Goal: Task Accomplishment & Management: Manage account settings

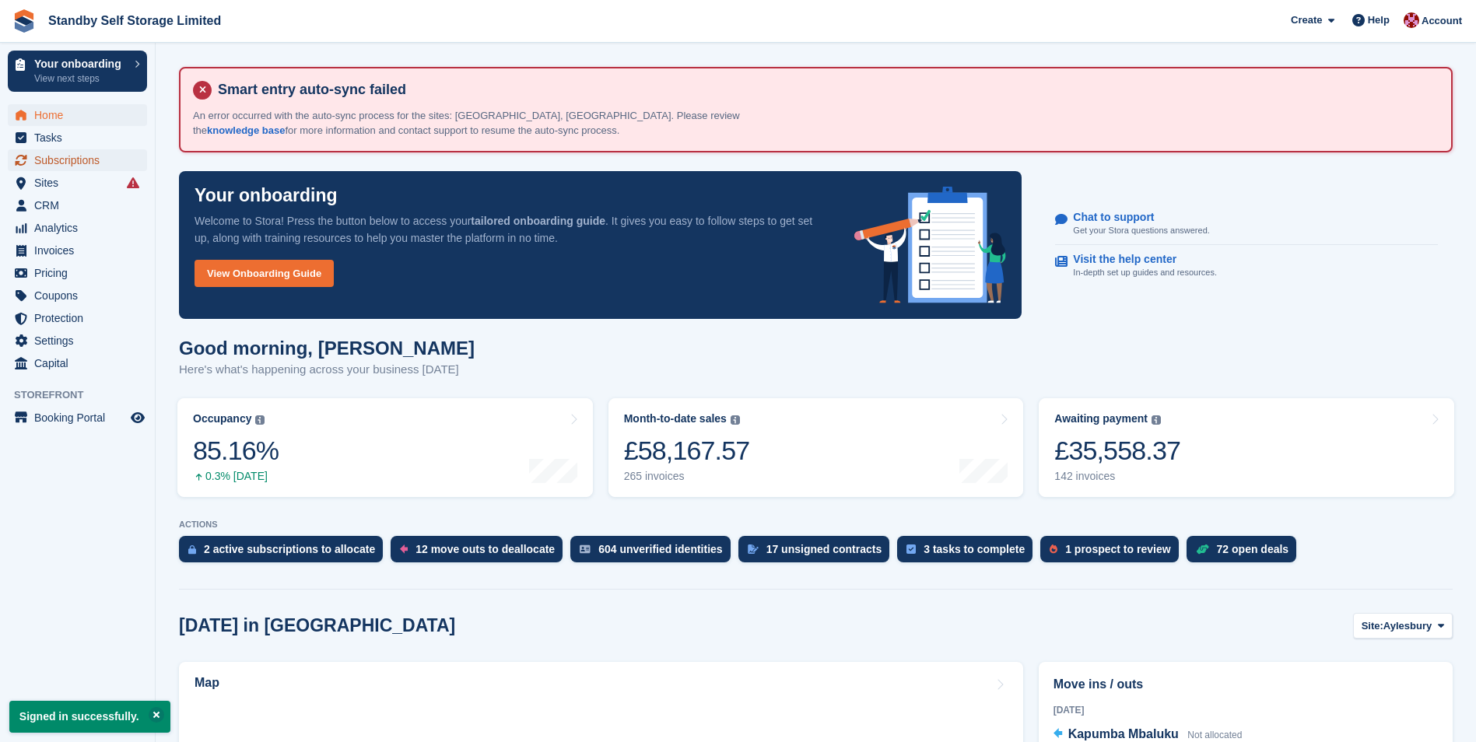
click at [59, 165] on span "Subscriptions" at bounding box center [80, 160] width 93 height 22
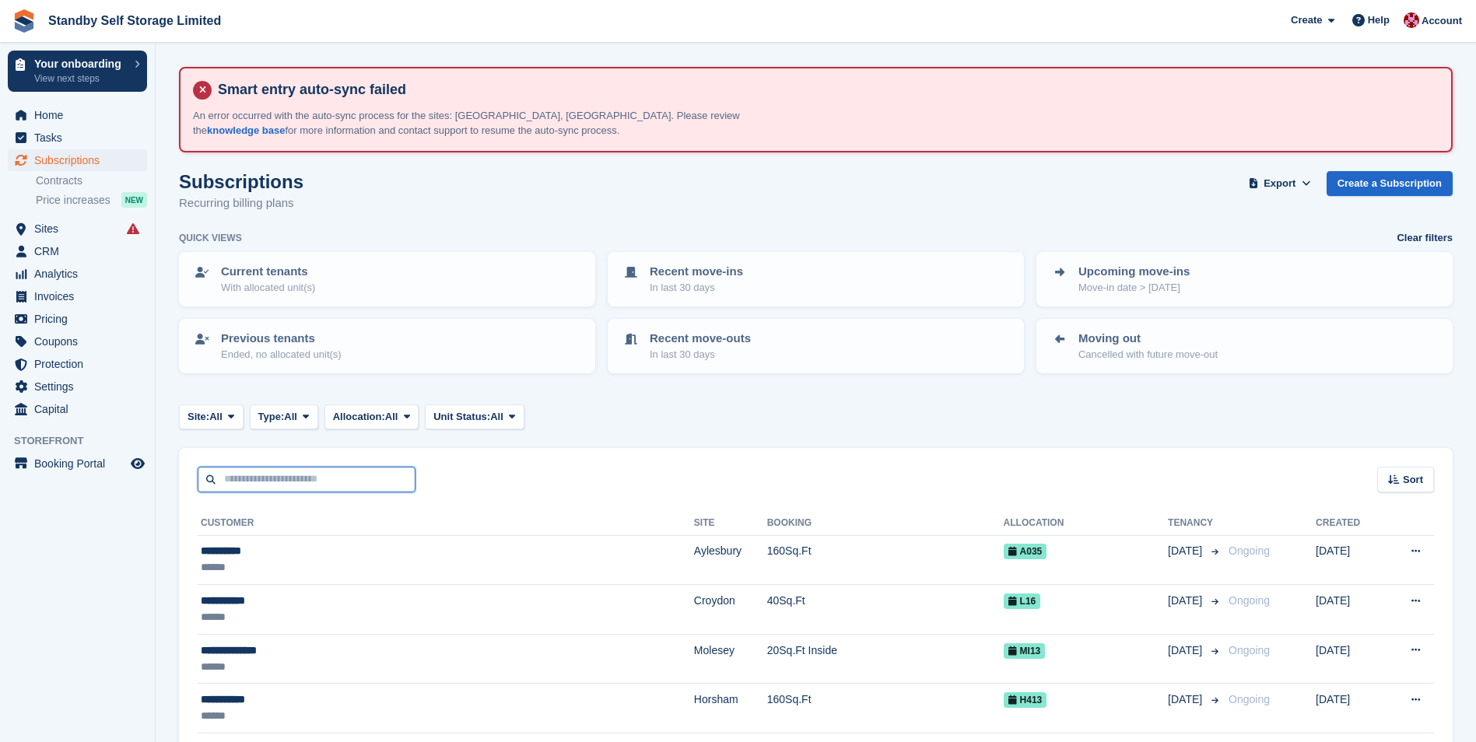
click at [261, 481] on input "text" at bounding box center [307, 480] width 218 height 26
type input "*****"
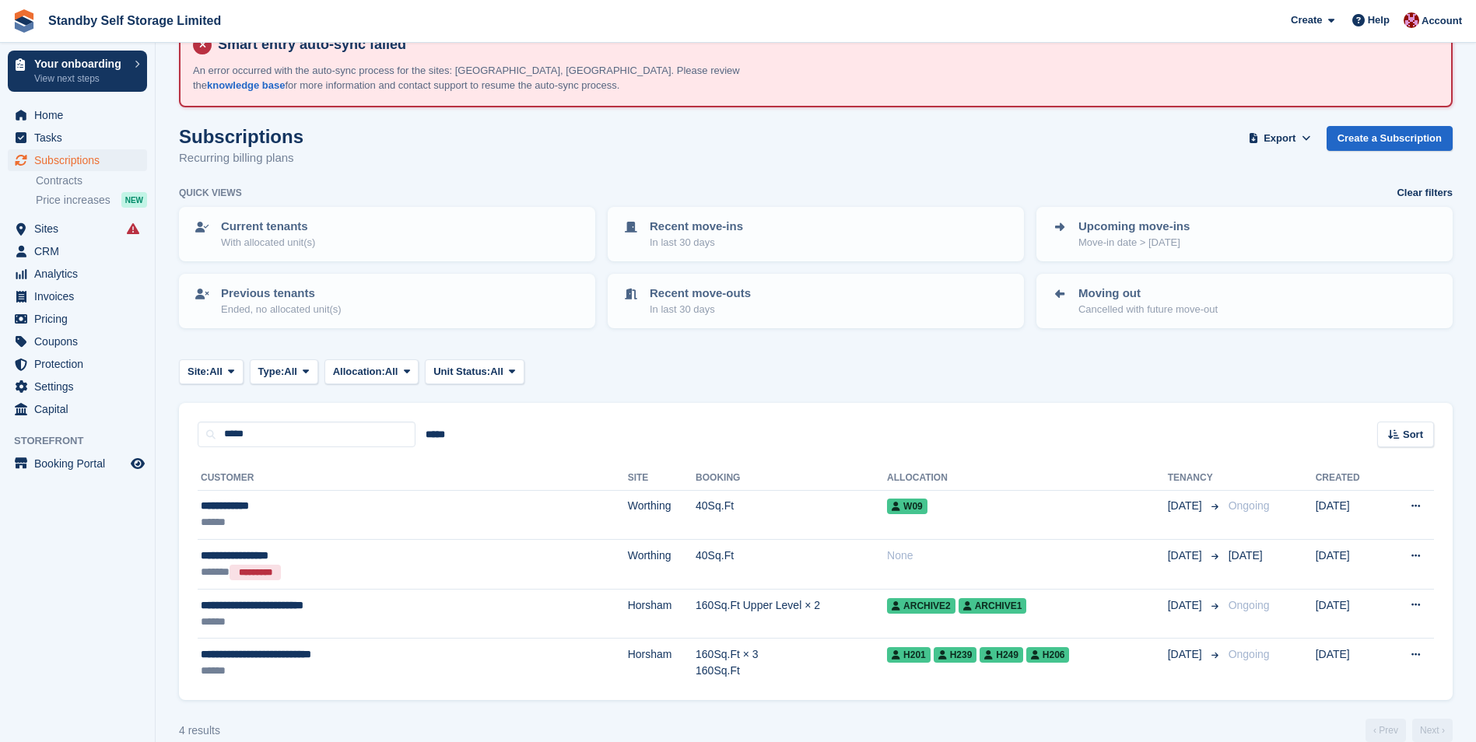
scroll to position [68, 0]
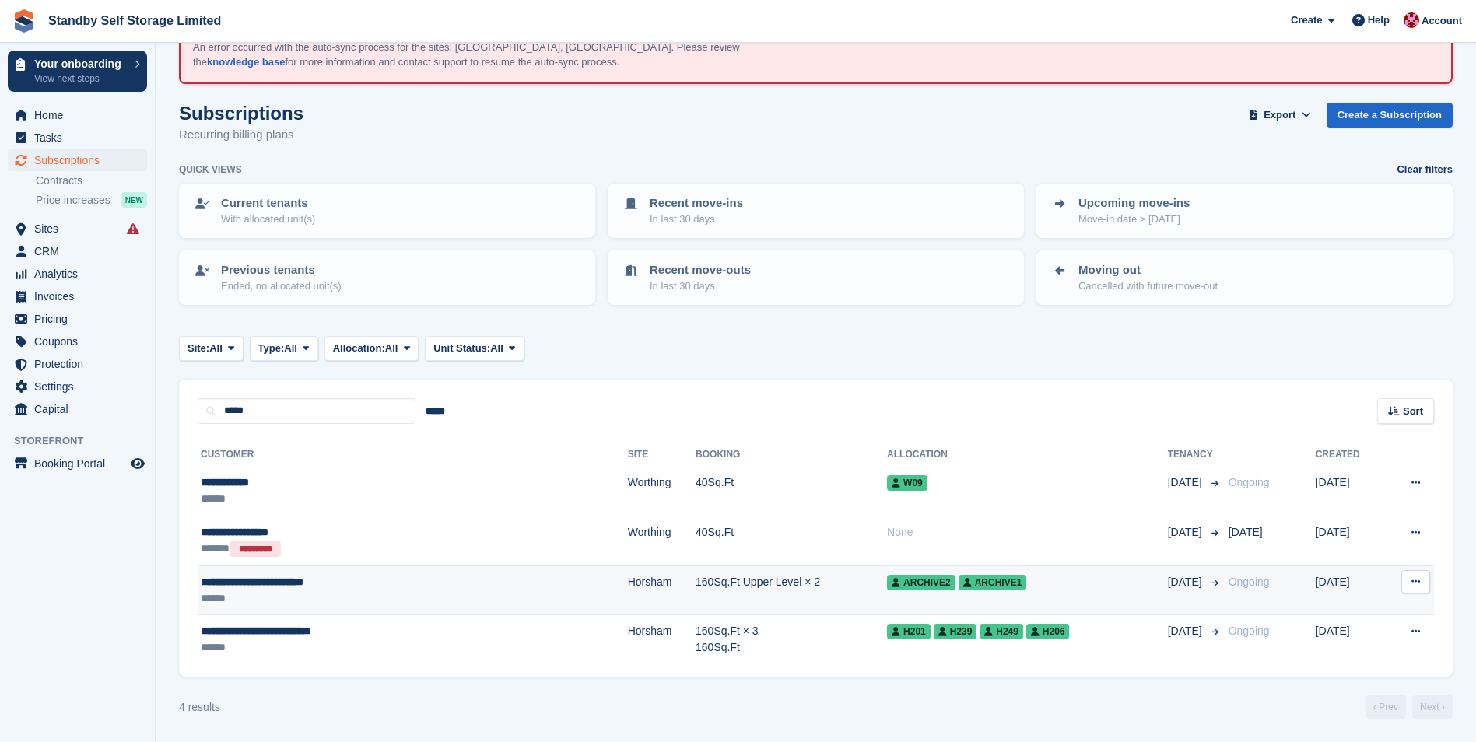
click at [628, 605] on td "Horsham" at bounding box center [662, 591] width 68 height 50
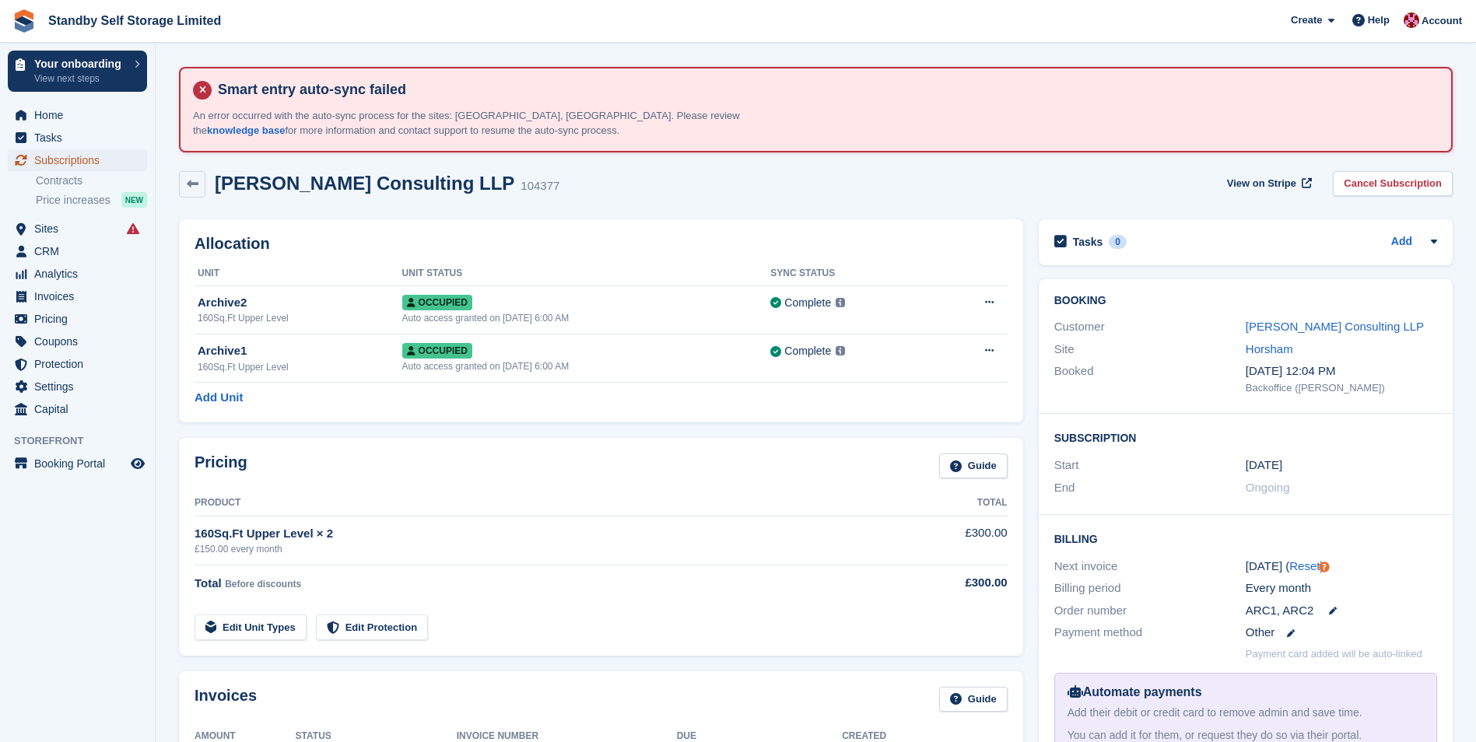
click at [72, 156] on span "Subscriptions" at bounding box center [80, 160] width 93 height 22
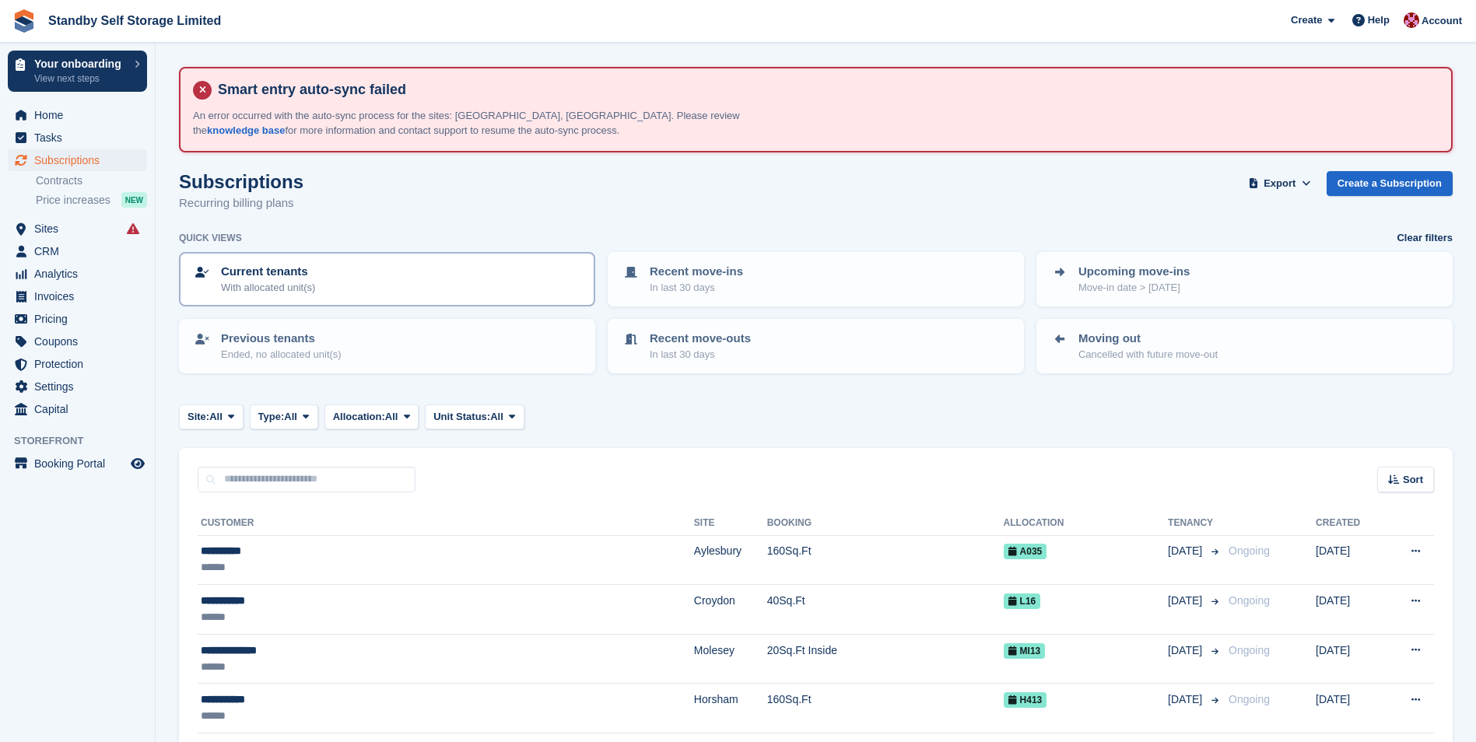
click at [291, 279] on p "Current tenants" at bounding box center [268, 272] width 94 height 18
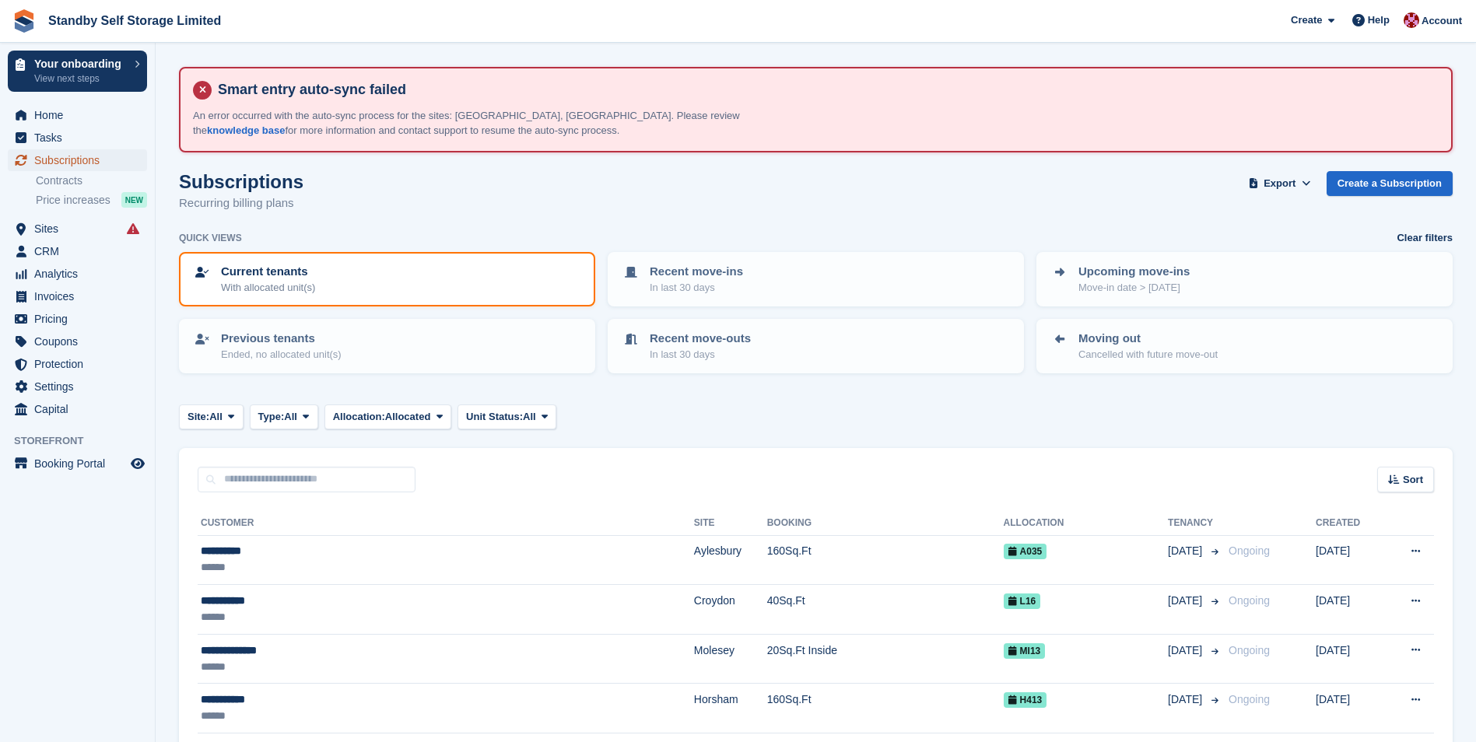
click at [73, 159] on span "Subscriptions" at bounding box center [80, 160] width 93 height 22
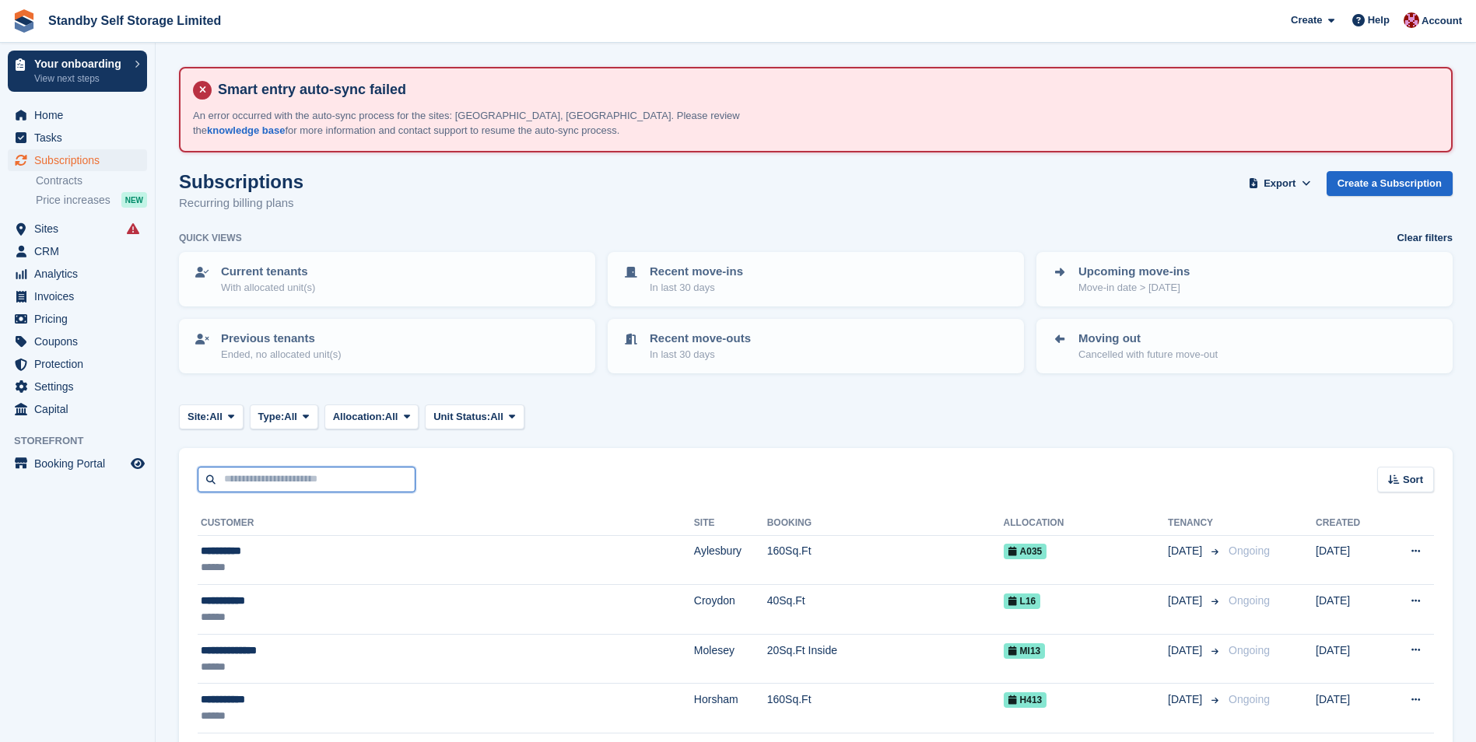
click at [248, 487] on input "text" at bounding box center [307, 480] width 218 height 26
type input "***"
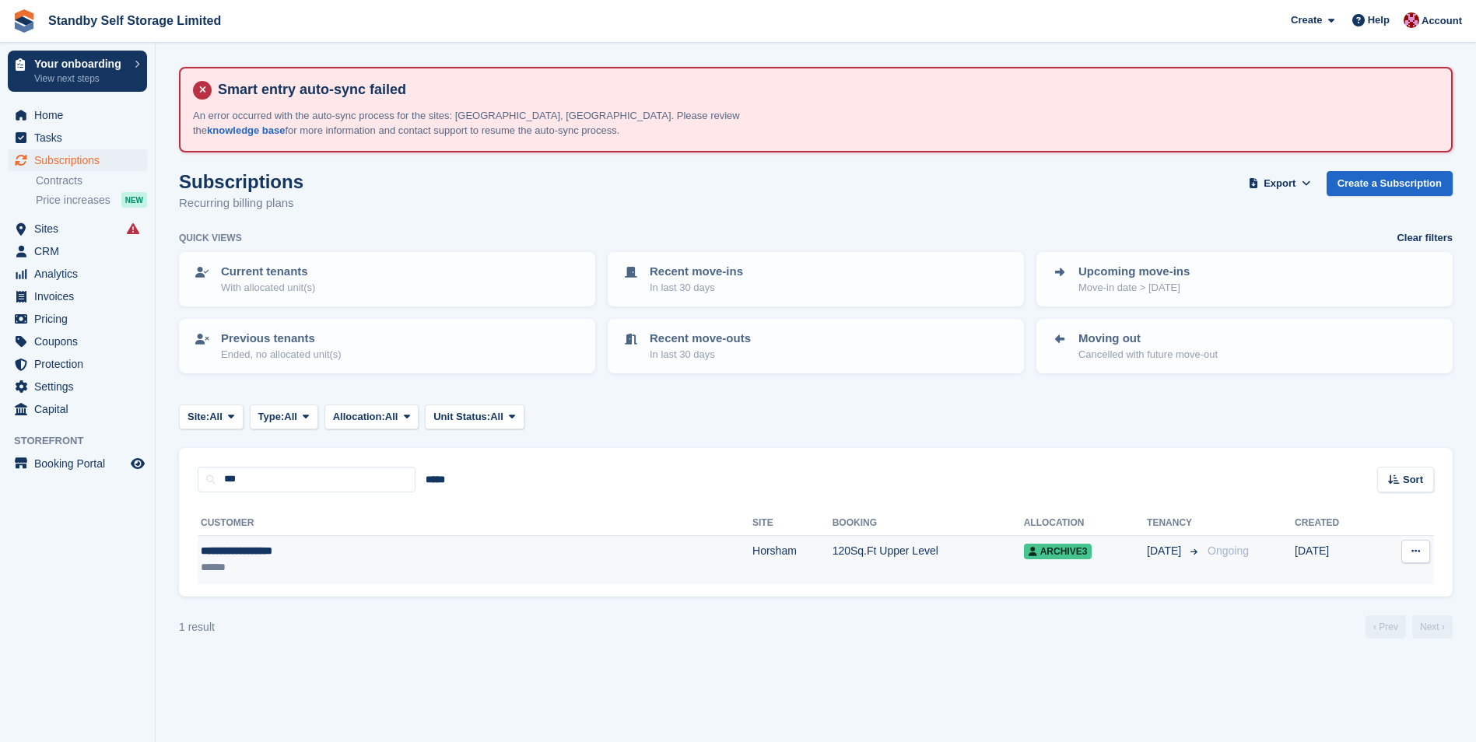
click at [833, 564] on td "120Sq.Ft Upper Level" at bounding box center [928, 559] width 191 height 49
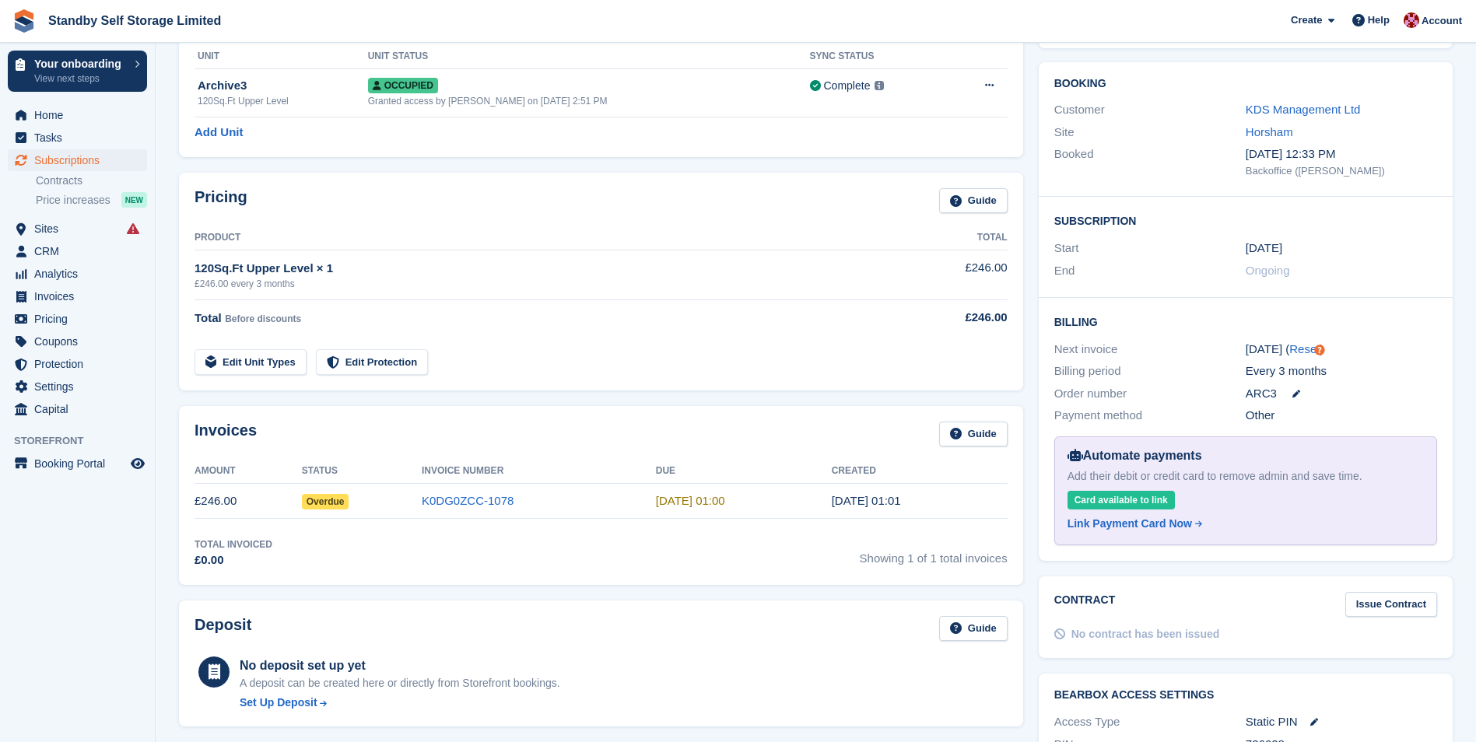
scroll to position [233, 0]
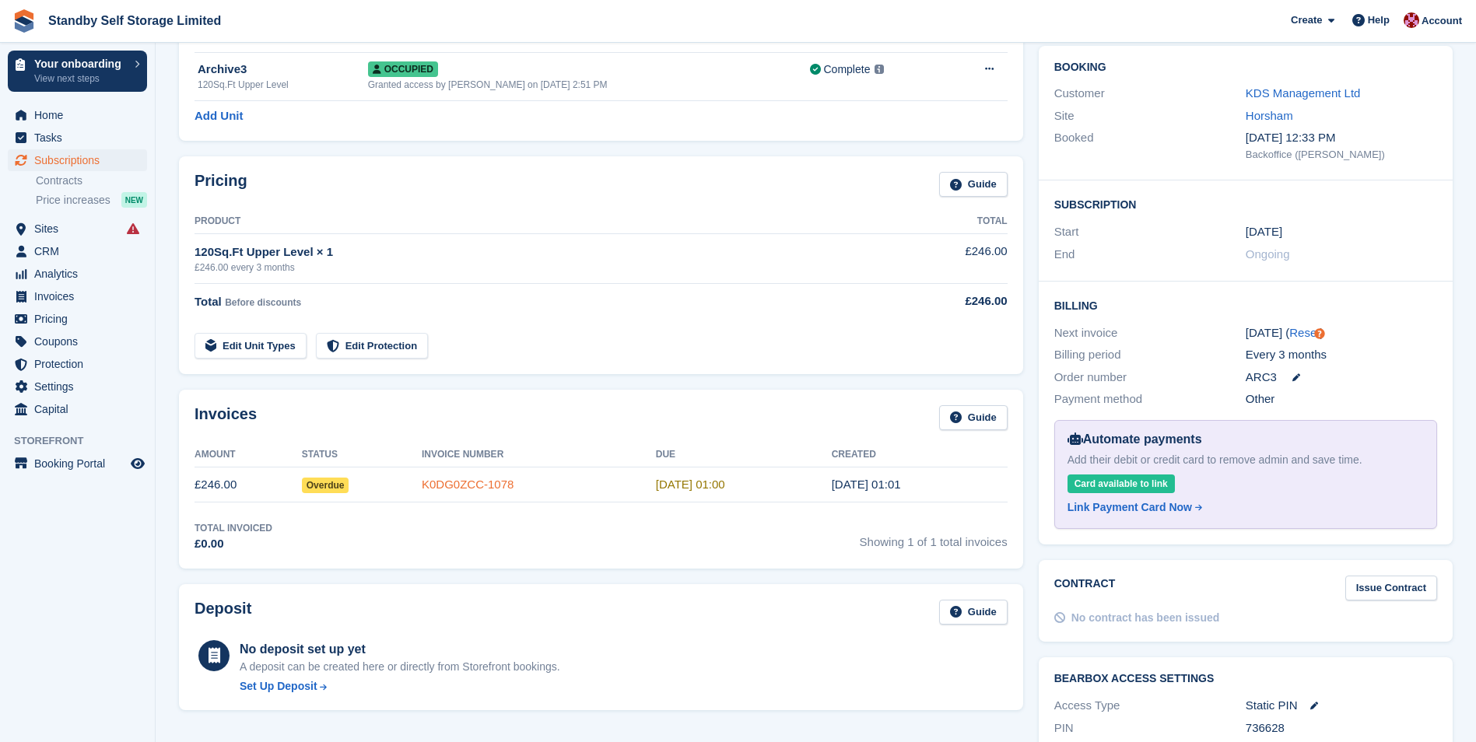
click at [468, 484] on link "K0DG0ZCC-1078" at bounding box center [468, 484] width 92 height 13
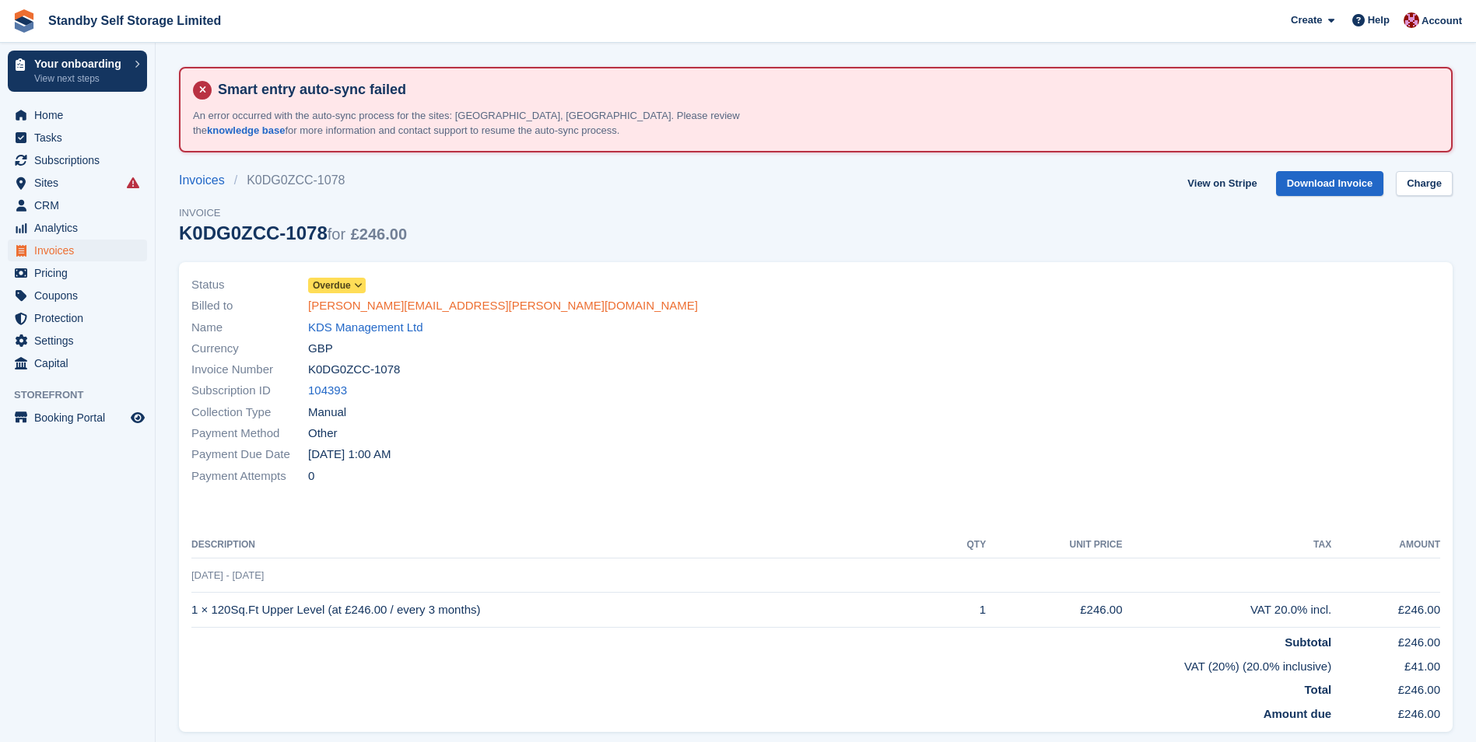
click at [356, 309] on link "chris.vella@kdsarch.co.uk" at bounding box center [503, 306] width 390 height 18
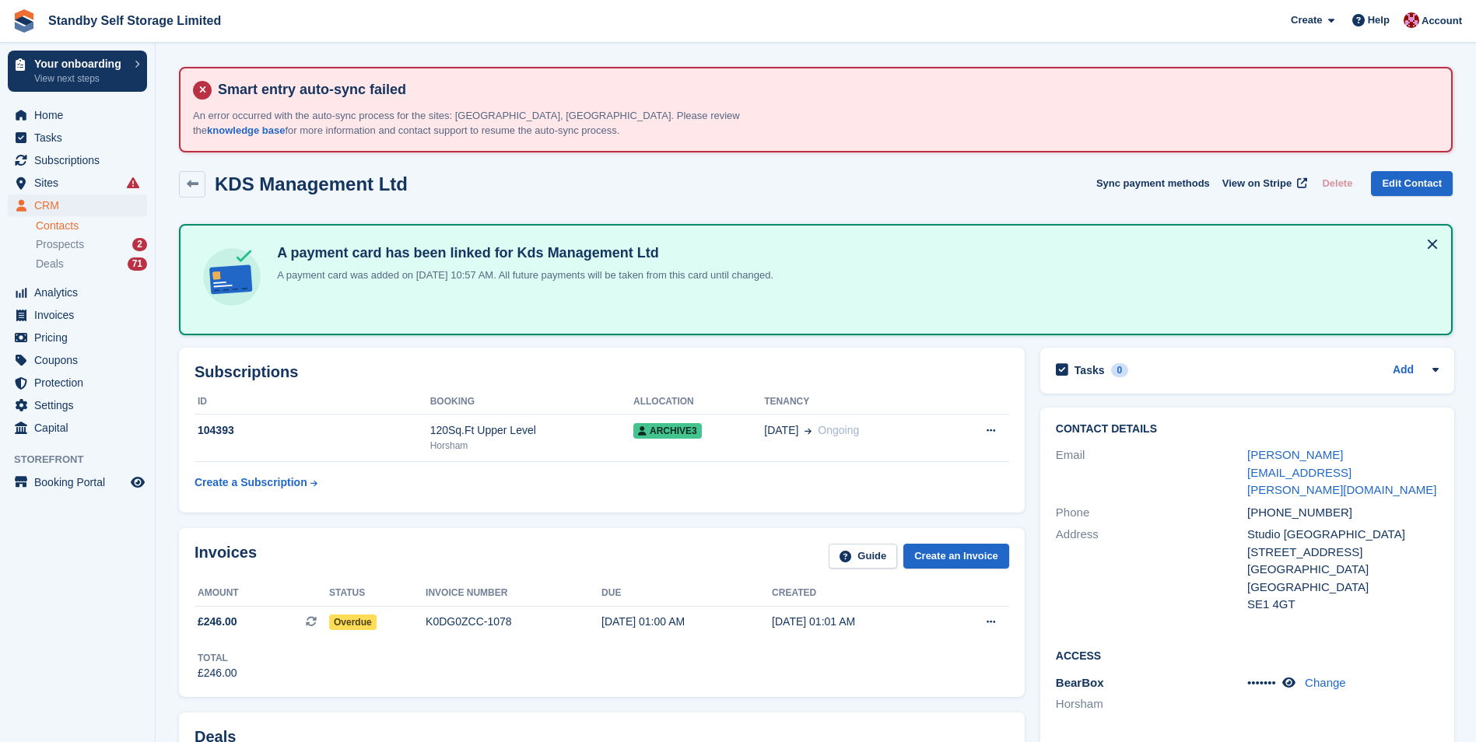
drag, startPoint x: 356, startPoint y: 309, endPoint x: 356, endPoint y: 322, distance: 13.2
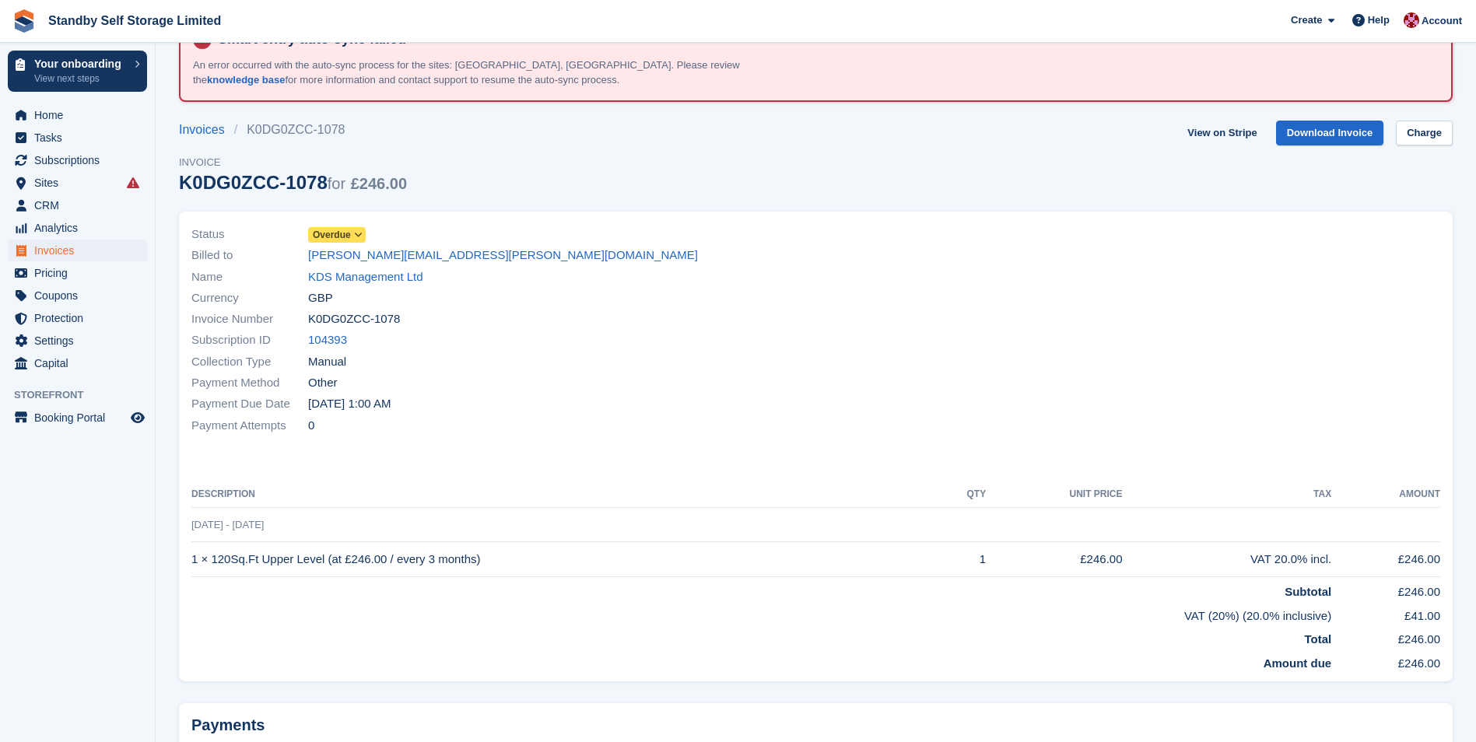
scroll to position [78, 0]
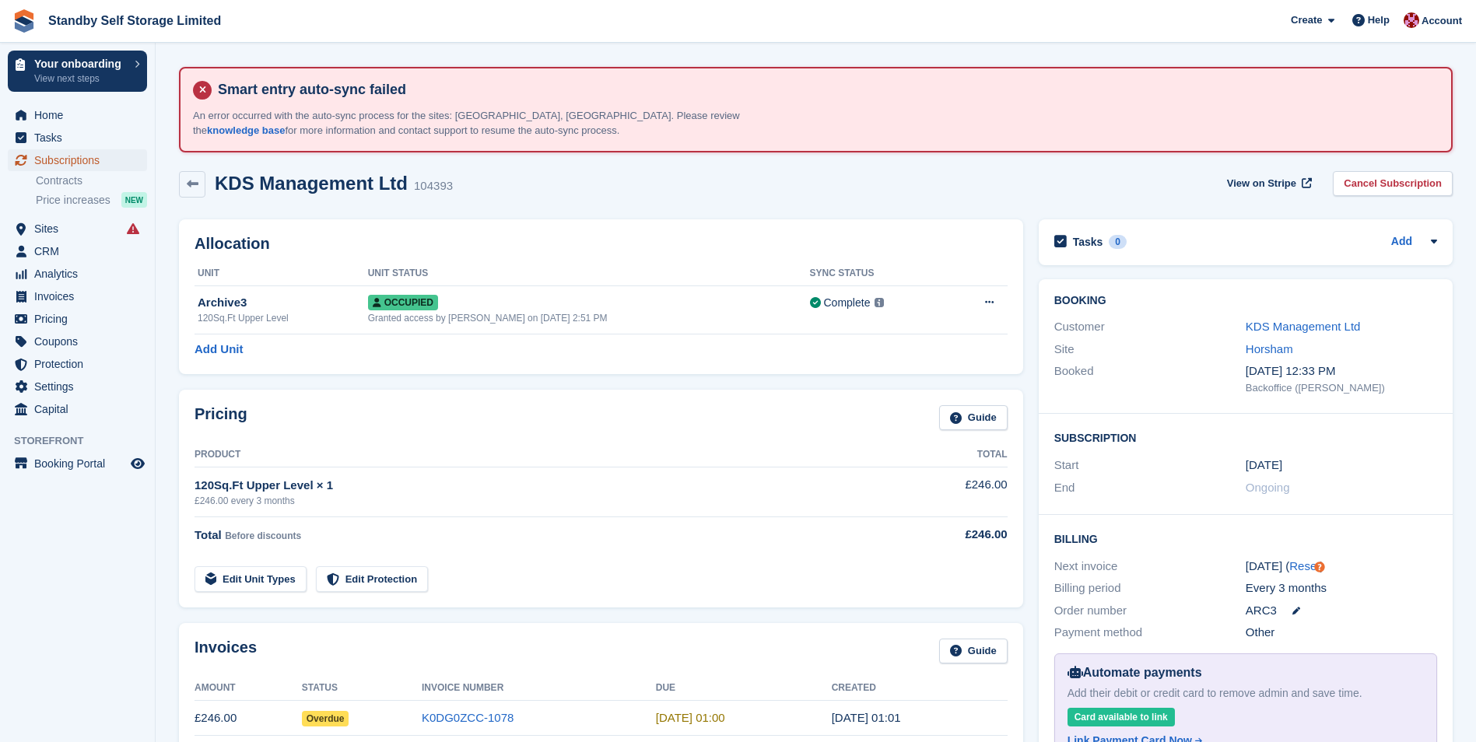
click at [88, 160] on span "Subscriptions" at bounding box center [80, 160] width 93 height 22
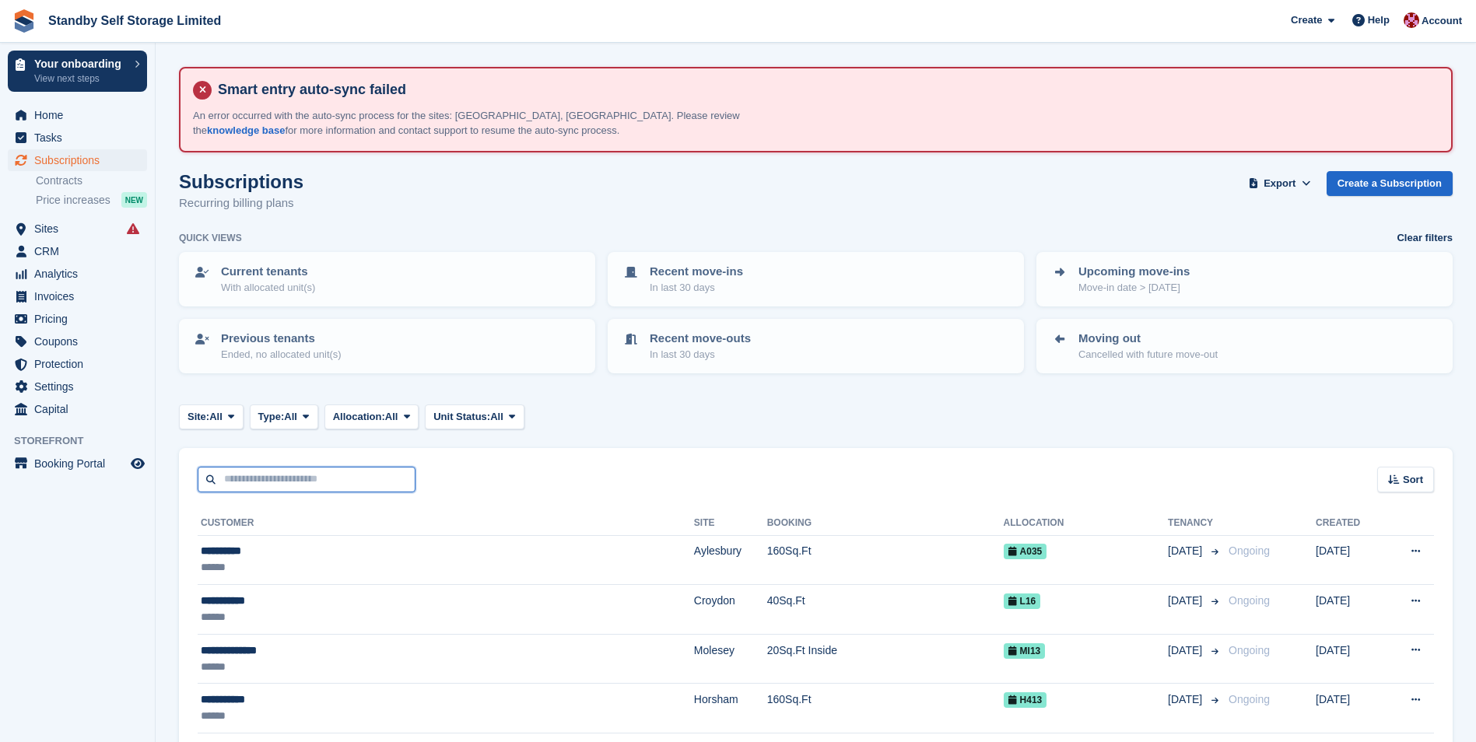
click at [248, 483] on input "text" at bounding box center [307, 480] width 218 height 26
type input "*******"
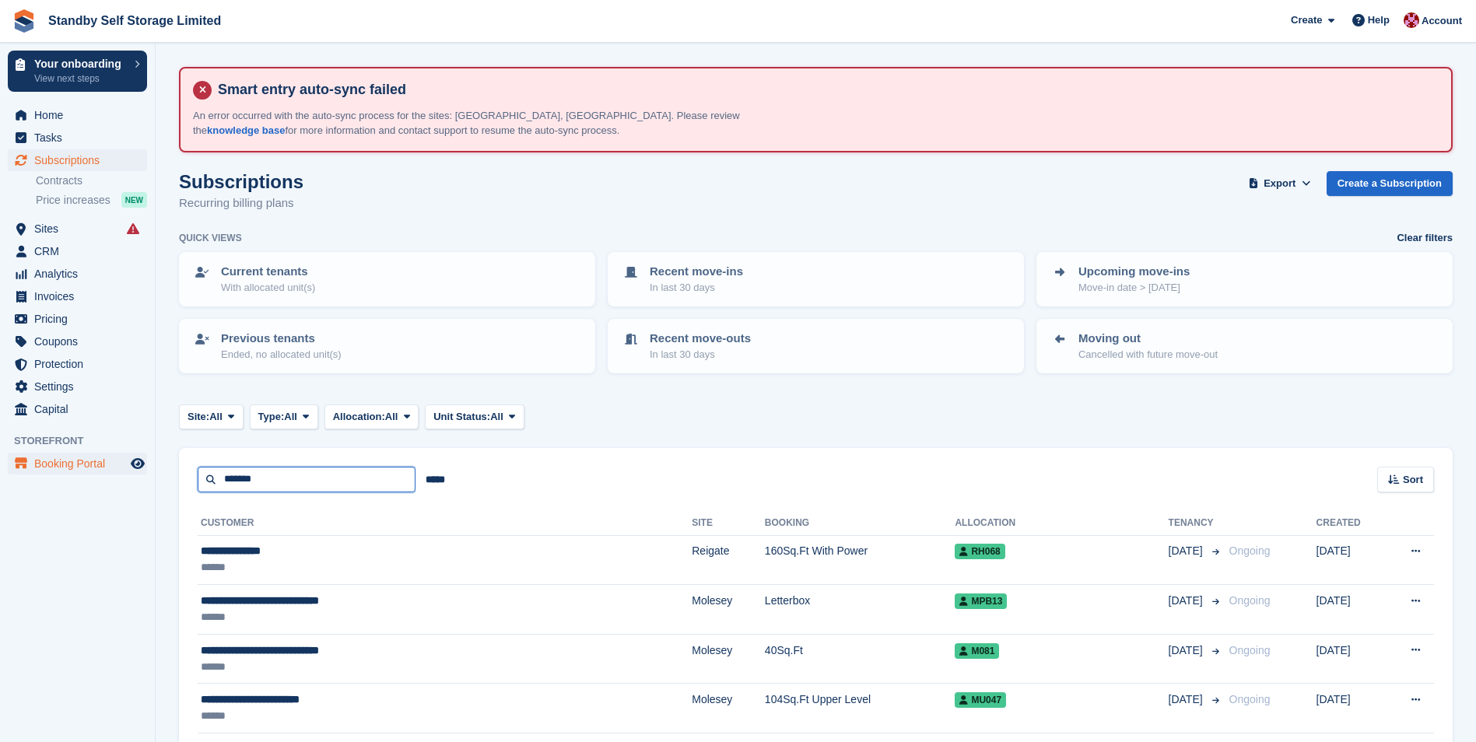
drag, startPoint x: 276, startPoint y: 482, endPoint x: 99, endPoint y: 472, distance: 177.6
type input "********"
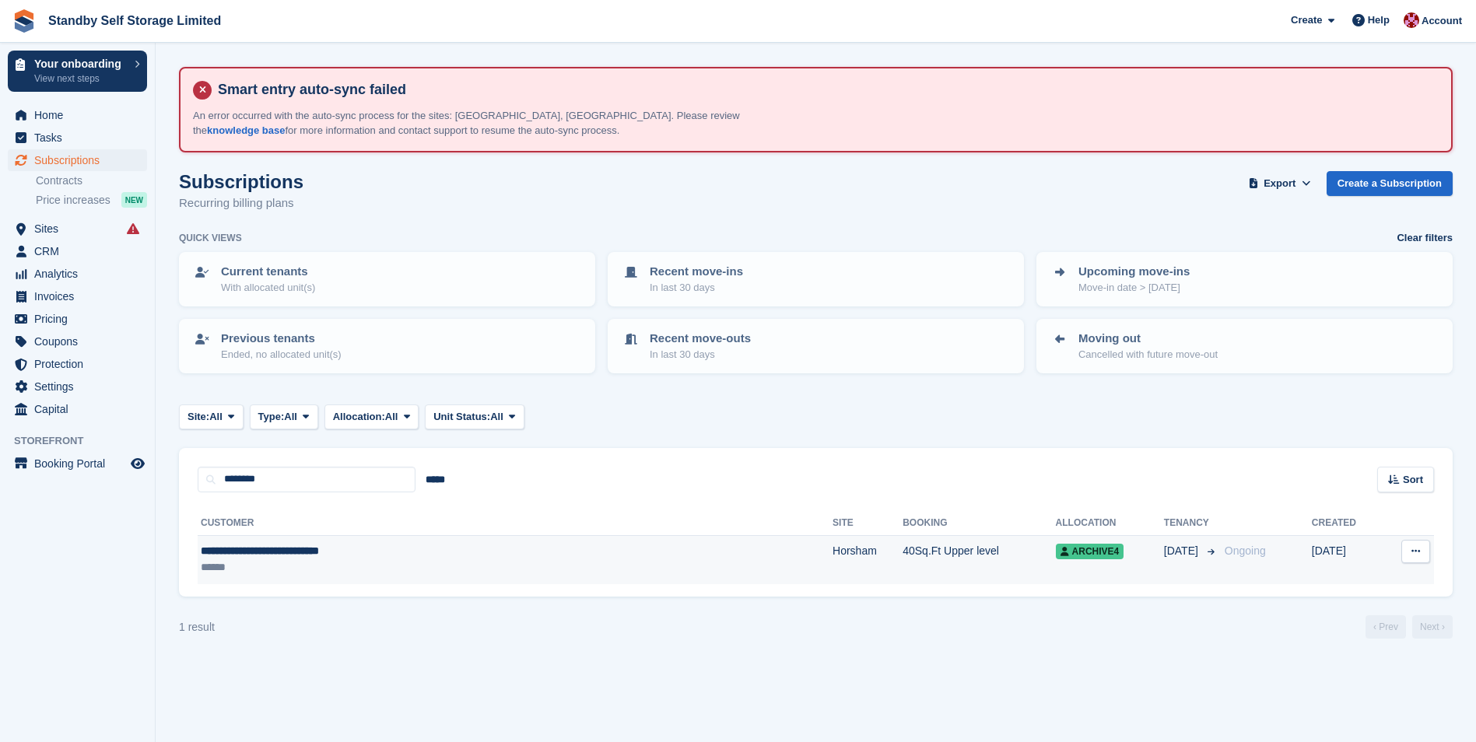
click at [833, 565] on td "Horsham" at bounding box center [868, 559] width 70 height 49
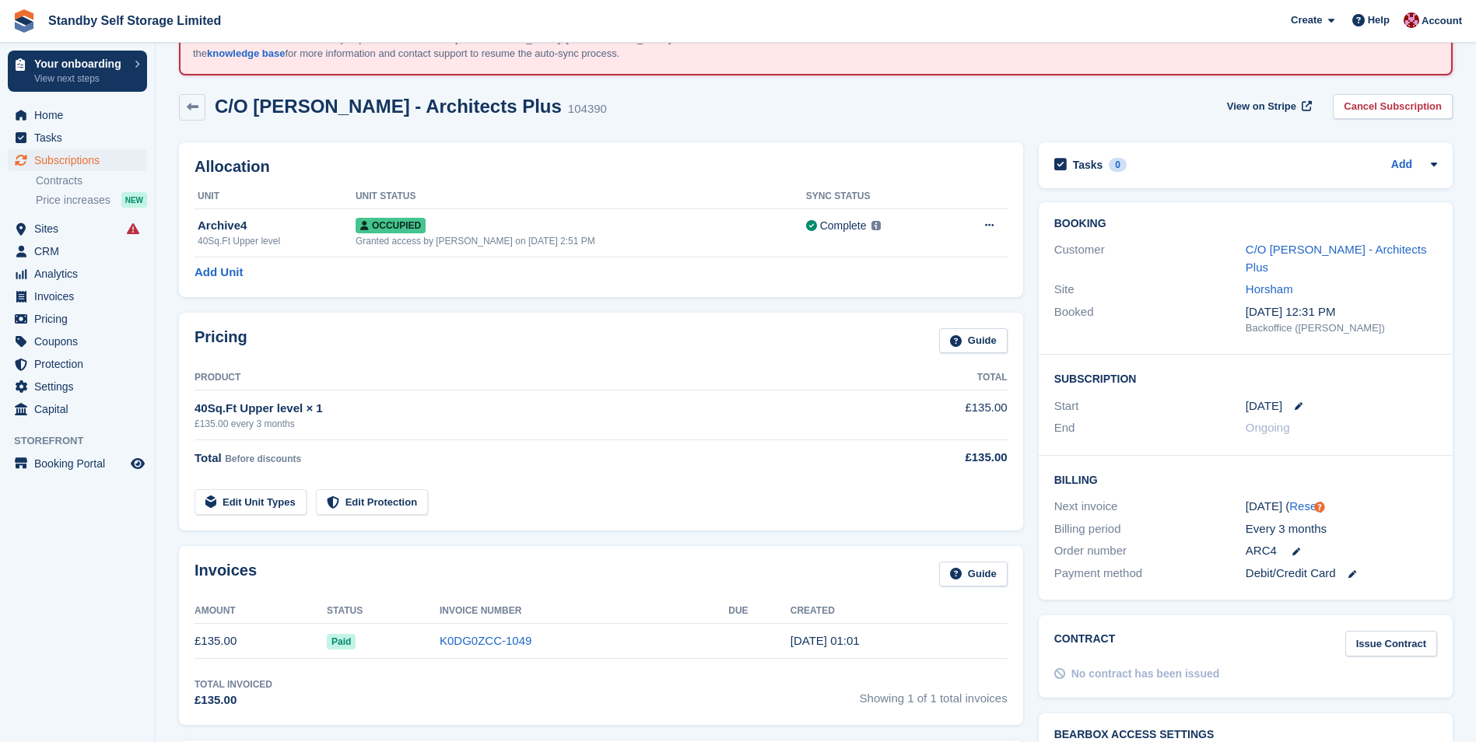
scroll to position [78, 0]
